Goal: Check status: Check status

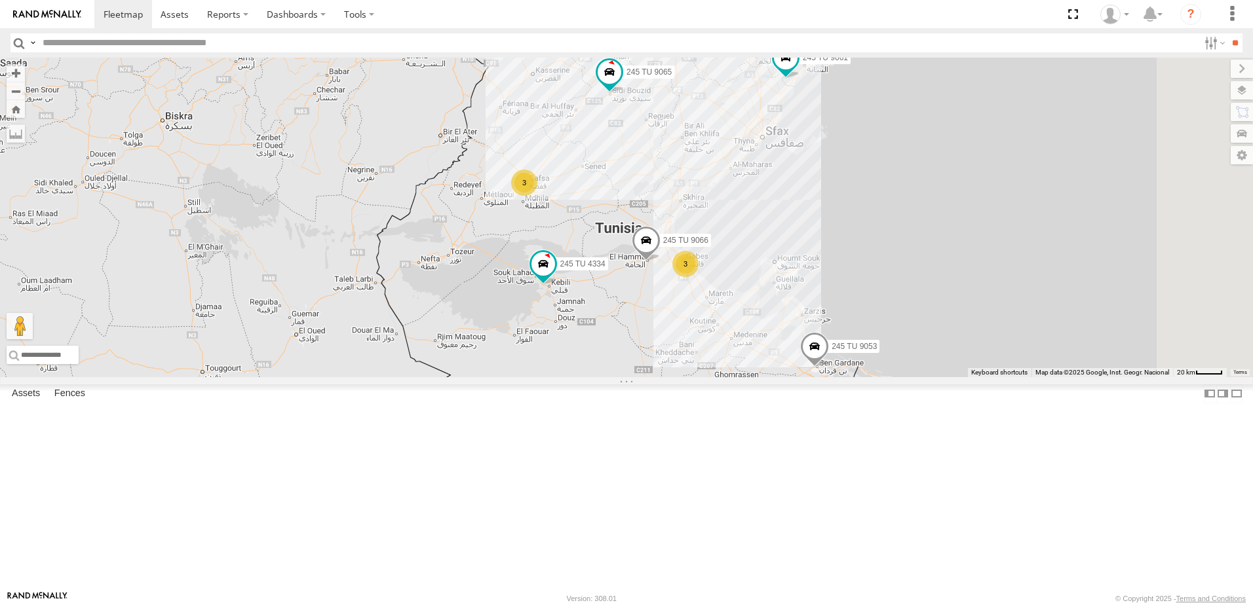
drag, startPoint x: 884, startPoint y: 394, endPoint x: 477, endPoint y: 524, distance: 427.1
click at [477, 377] on div "245 TU 4334 245 TU 9053 231 TU 3163 245 TU 9061 245 TU 9065 245 TU 9060 245 TU …" at bounding box center [626, 218] width 1253 height 320
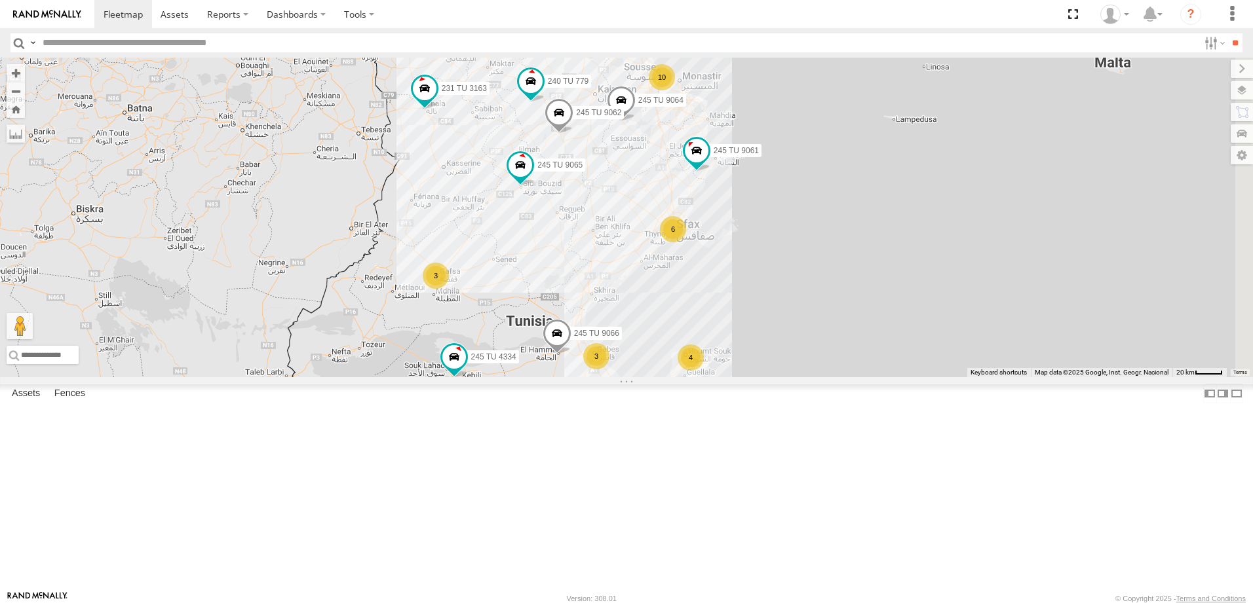
drag, startPoint x: 713, startPoint y: 265, endPoint x: 606, endPoint y: 391, distance: 165.0
click at [606, 377] on div "245 TU 4334 245 TU 9053 231 TU 3163 245 TU 9061 245 TU 9065 245 TU 9060 245 TU …" at bounding box center [626, 218] width 1253 height 320
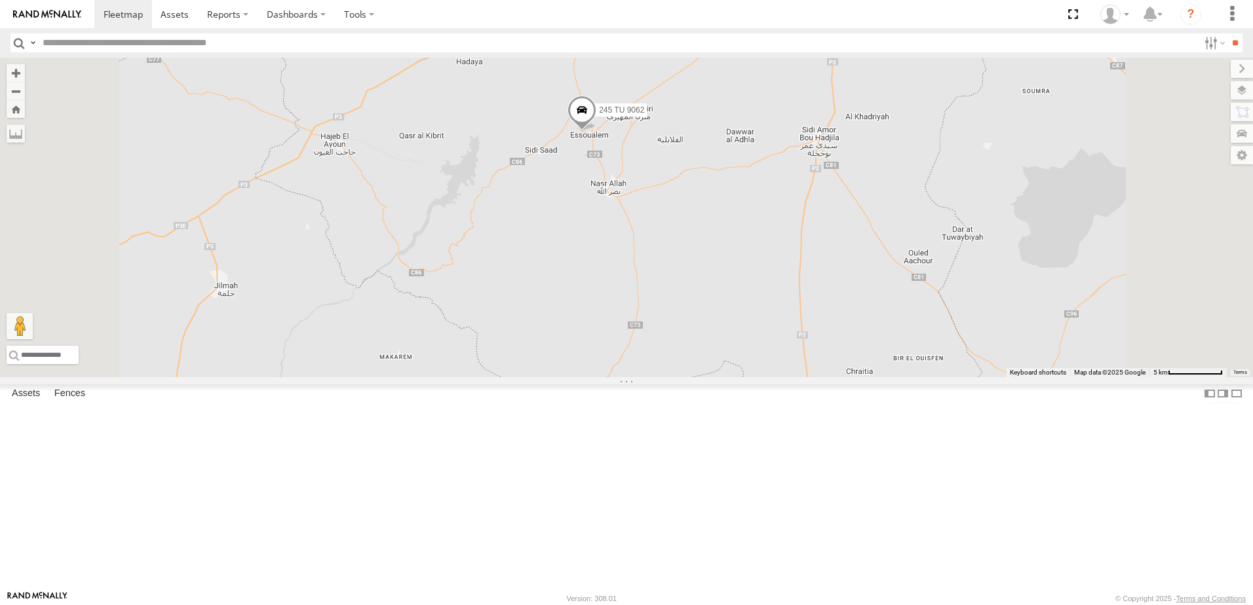
drag, startPoint x: 690, startPoint y: 175, endPoint x: 691, endPoint y: 324, distance: 148.7
click at [691, 324] on div "245 TU 4334 245 TU 9053 231 TU 3163 245 TU 9061 245 TU 9065 245 TU 9060 245 TU …" at bounding box center [626, 218] width 1253 height 320
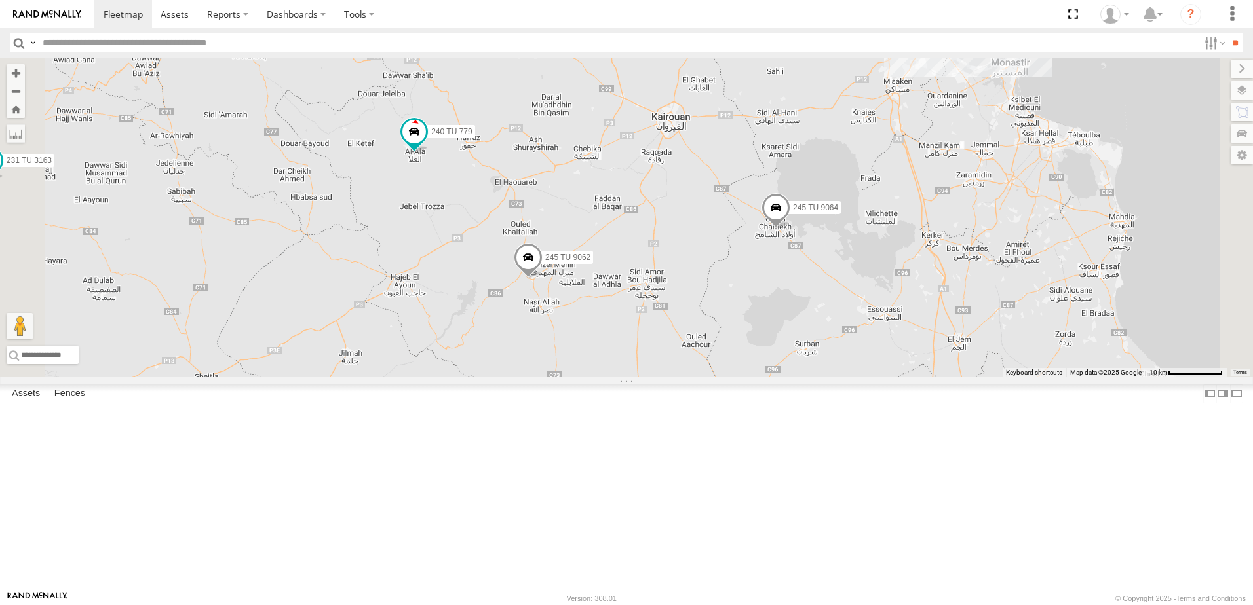
drag, startPoint x: 611, startPoint y: 186, endPoint x: 599, endPoint y: 326, distance: 140.1
click at [599, 326] on div "245 TU 4334 245 TU 9053 231 TU 3163 245 TU 9061 245 TU 9065 245 TU 9060 245 TU …" at bounding box center [626, 218] width 1253 height 320
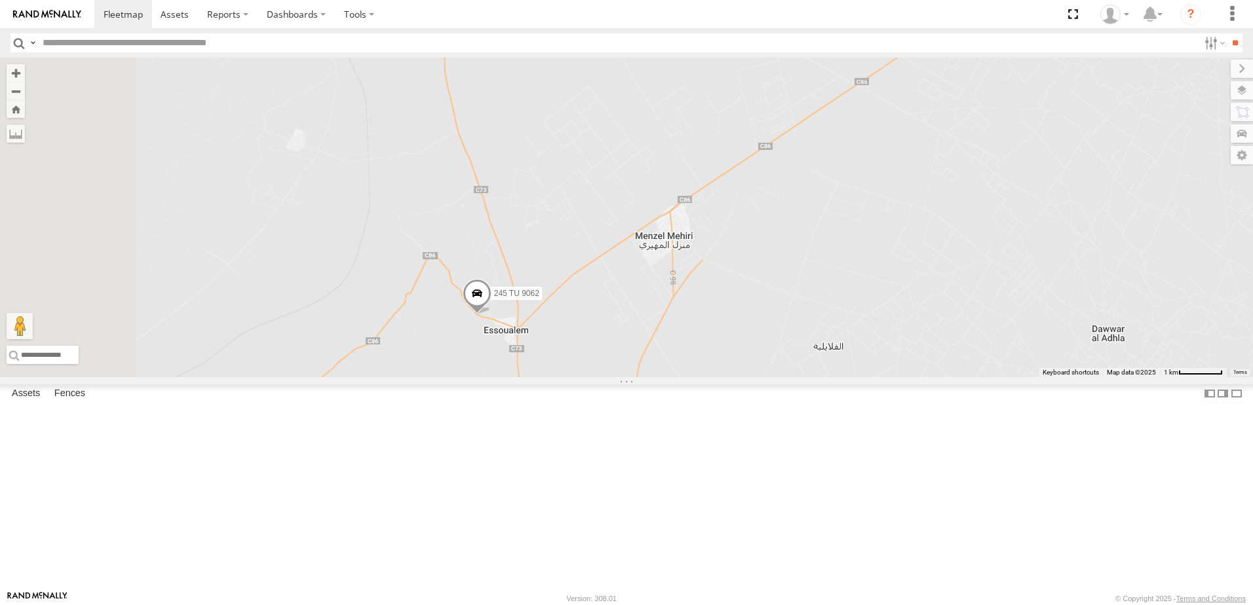
drag, startPoint x: 565, startPoint y: 320, endPoint x: 590, endPoint y: 326, distance: 25.6
click at [581, 332] on div "245 TU 4334 245 TU 9053 231 TU 3163 245 TU 9061 245 TU 9065 245 TU 9060 245 TU …" at bounding box center [626, 218] width 1253 height 320
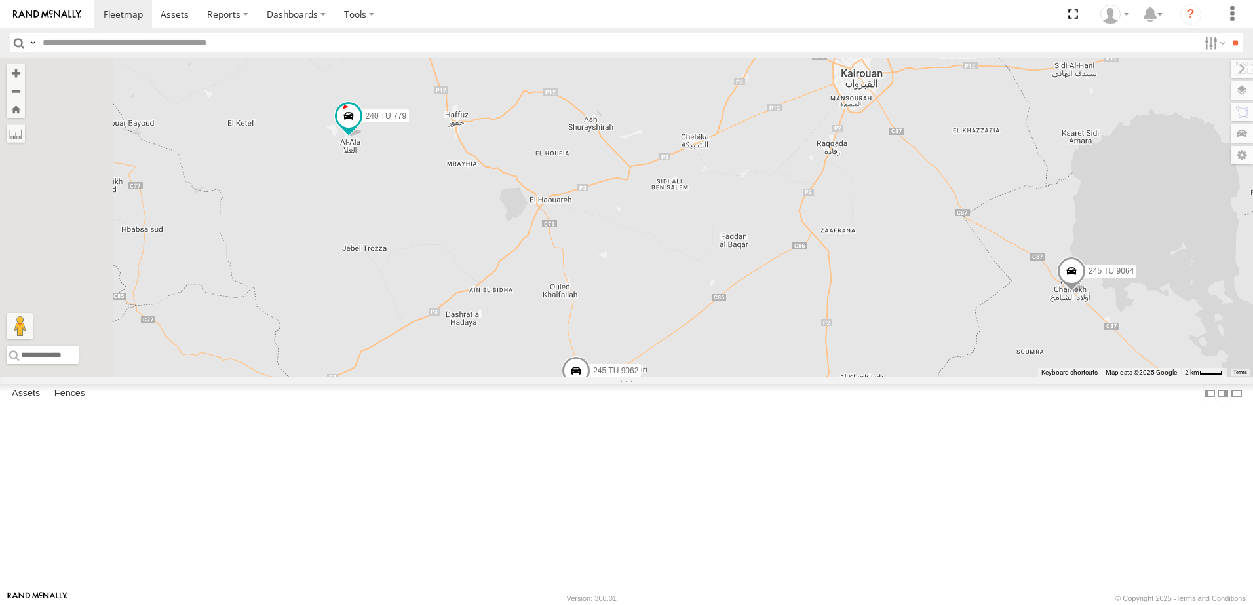
drag, startPoint x: 533, startPoint y: 187, endPoint x: 662, endPoint y: 334, distance: 195.9
click at [662, 334] on div "245 TU 4334 245 TU 9053 231 TU 3163 245 TU 9061 245 TU 9065 245 TU 9060 245 TU …" at bounding box center [626, 218] width 1253 height 320
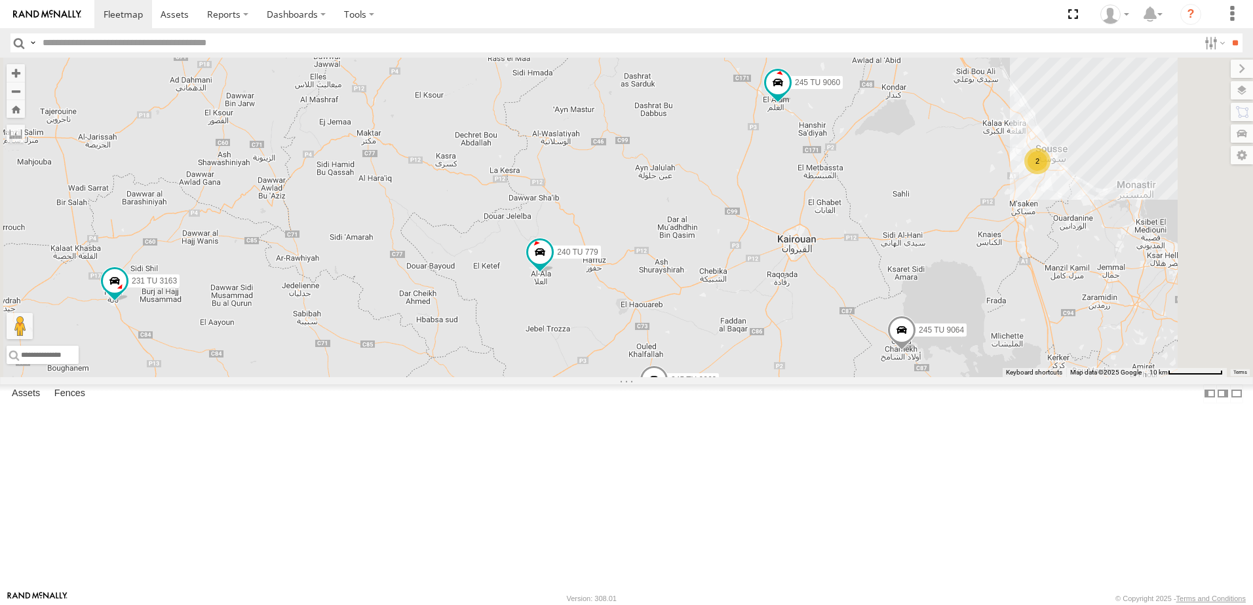
drag, startPoint x: 1040, startPoint y: 195, endPoint x: 976, endPoint y: 305, distance: 127.4
click at [976, 305] on div "245 TU 4334 245 TU 9053 231 TU 3163 245 TU 9061 245 TU 9065 245 TU 9060 245 TU …" at bounding box center [626, 218] width 1253 height 320
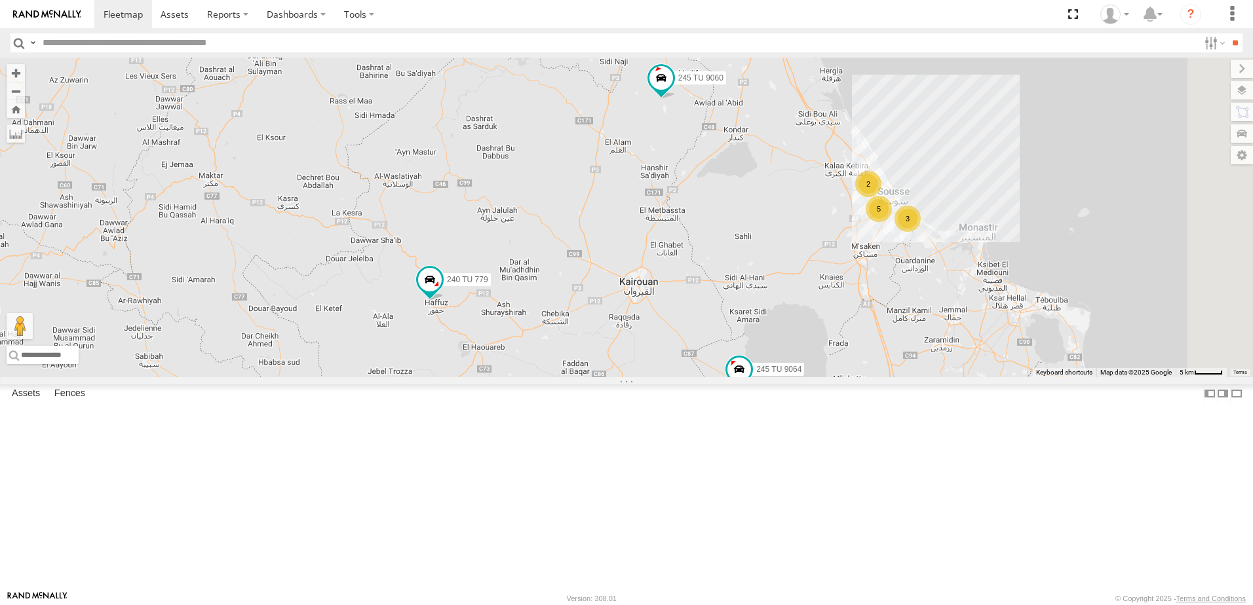
drag, startPoint x: 826, startPoint y: 286, endPoint x: 698, endPoint y: 281, distance: 127.9
click at [698, 281] on div "3 5 2 245 TU 9062 245 TU 9060 240 TU 779 245 TU 9064" at bounding box center [626, 218] width 1253 height 320
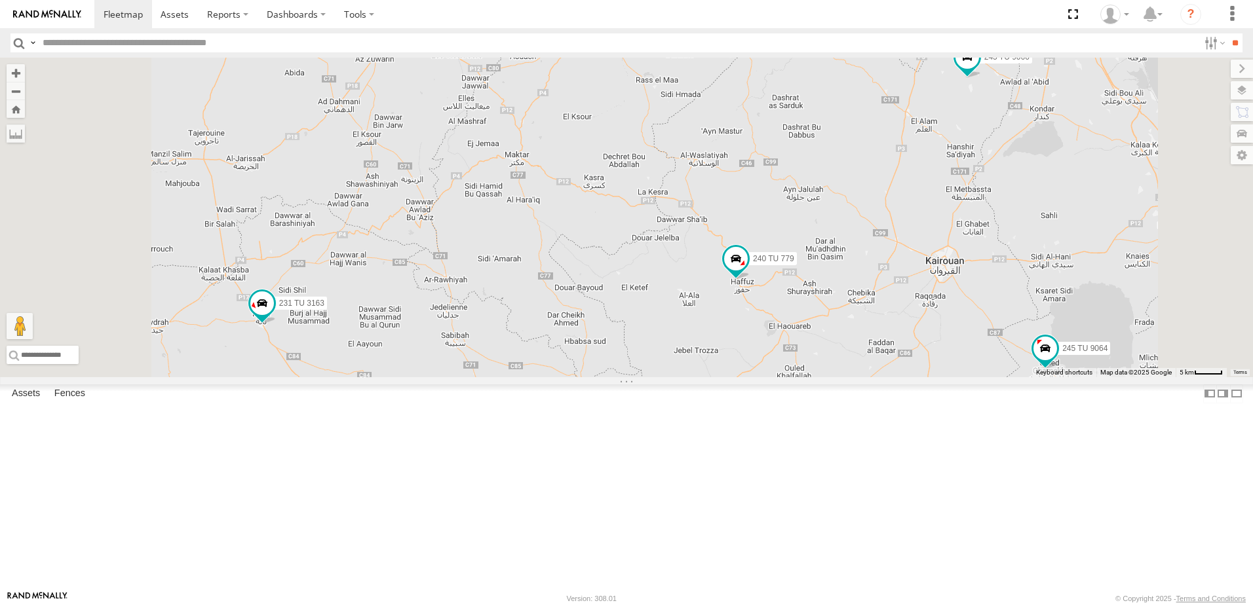
drag, startPoint x: 1036, startPoint y: 432, endPoint x: 865, endPoint y: 323, distance: 202.7
click at [865, 323] on div "245 TU 9062 245 TU 9060 240 TU 779 245 TU 9064 231 TU 3163" at bounding box center [626, 218] width 1253 height 320
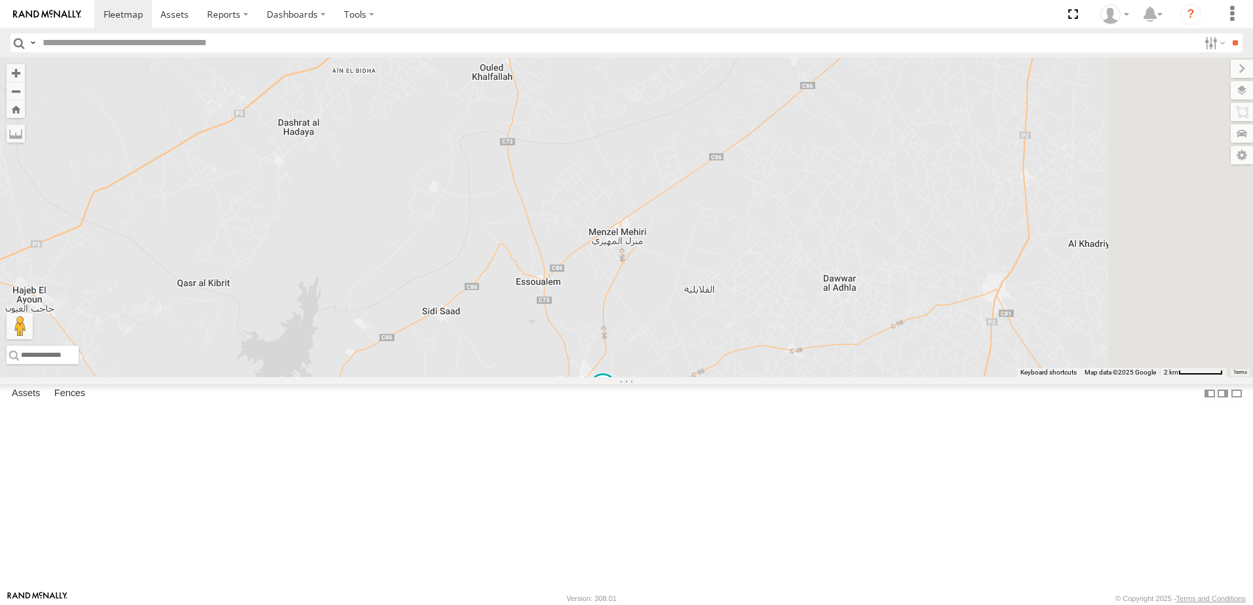
drag, startPoint x: 765, startPoint y: 373, endPoint x: 690, endPoint y: 240, distance: 152.5
click at [690, 240] on div "245 TU 9062 245 TU 9060 240 TU 779 245 TU 9064 231 TU 3163" at bounding box center [626, 218] width 1253 height 320
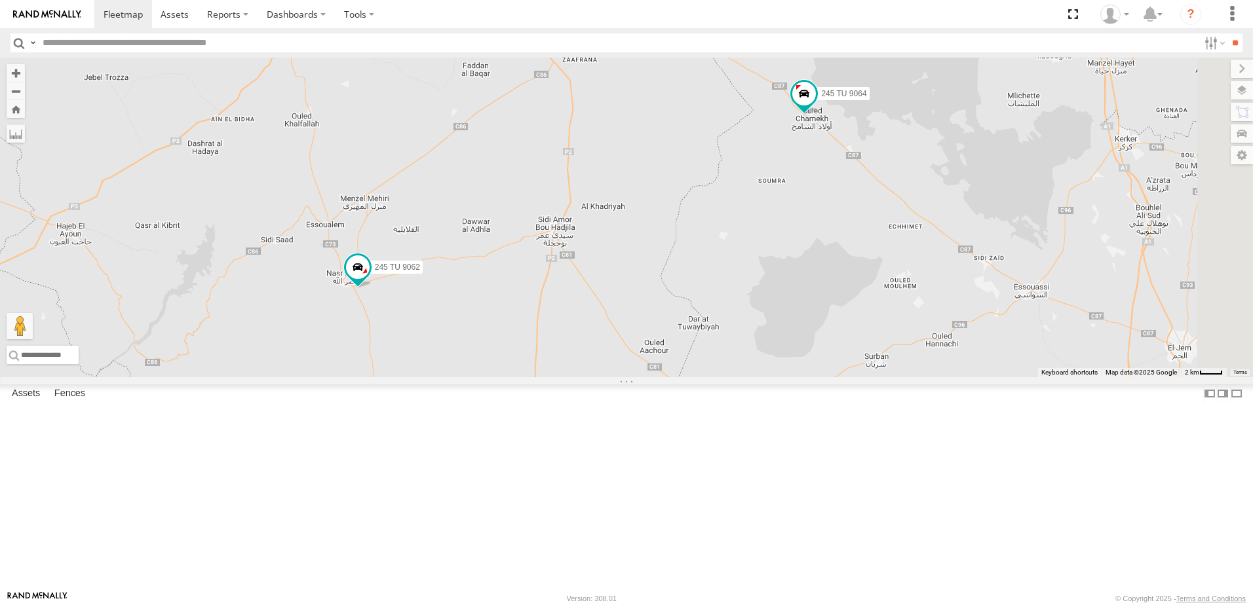
drag, startPoint x: 1106, startPoint y: 367, endPoint x: 864, endPoint y: 313, distance: 247.8
click at [864, 313] on div "245 TU 9062 245 TU 9060 240 TU 779 245 TU 9064 231 TU 3163" at bounding box center [626, 218] width 1253 height 320
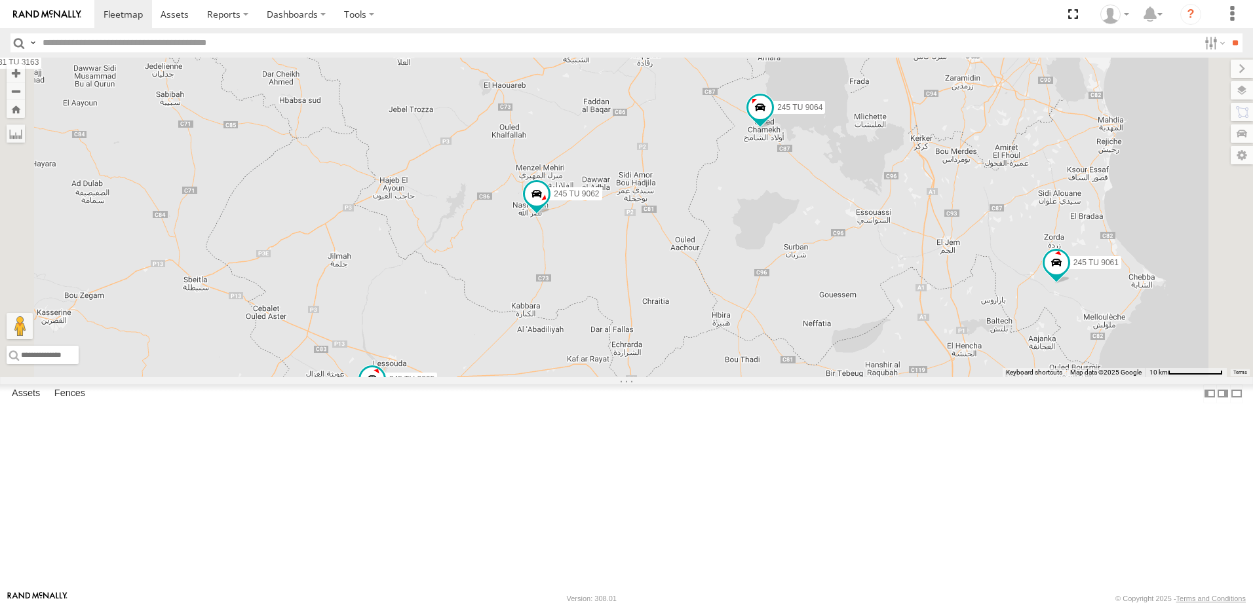
drag, startPoint x: 873, startPoint y: 275, endPoint x: 826, endPoint y: 478, distance: 209.2
click at [826, 377] on div "245 TU 9062 245 TU 9060 240 TU 779 245 TU 9064 231 TU 3163 3 5 245 TU 9061 245 …" at bounding box center [626, 218] width 1253 height 320
